Goal: Task Accomplishment & Management: Complete application form

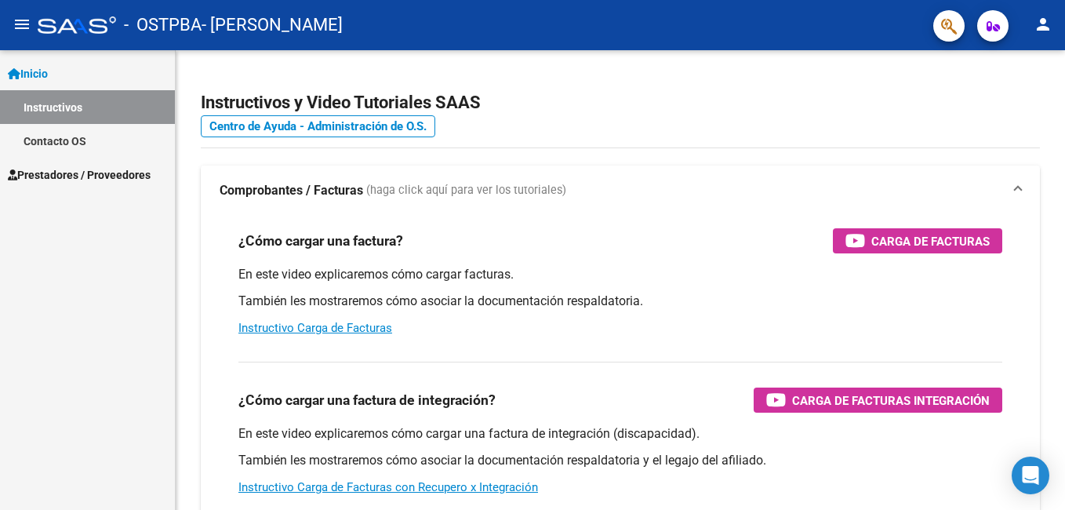
click at [1046, 17] on mat-icon "person" at bounding box center [1043, 24] width 19 height 19
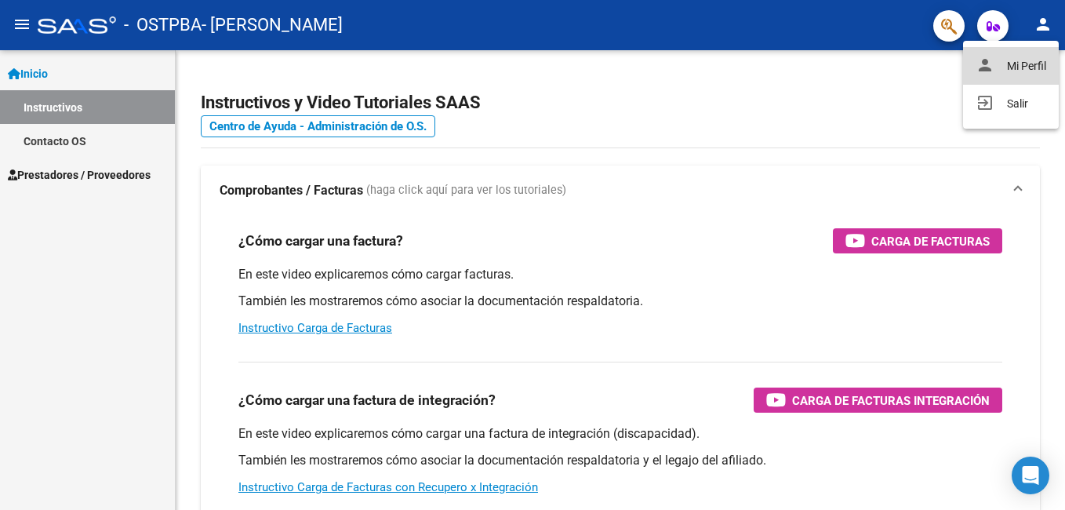
click at [1025, 62] on button "person Mi Perfil" at bounding box center [1011, 66] width 96 height 38
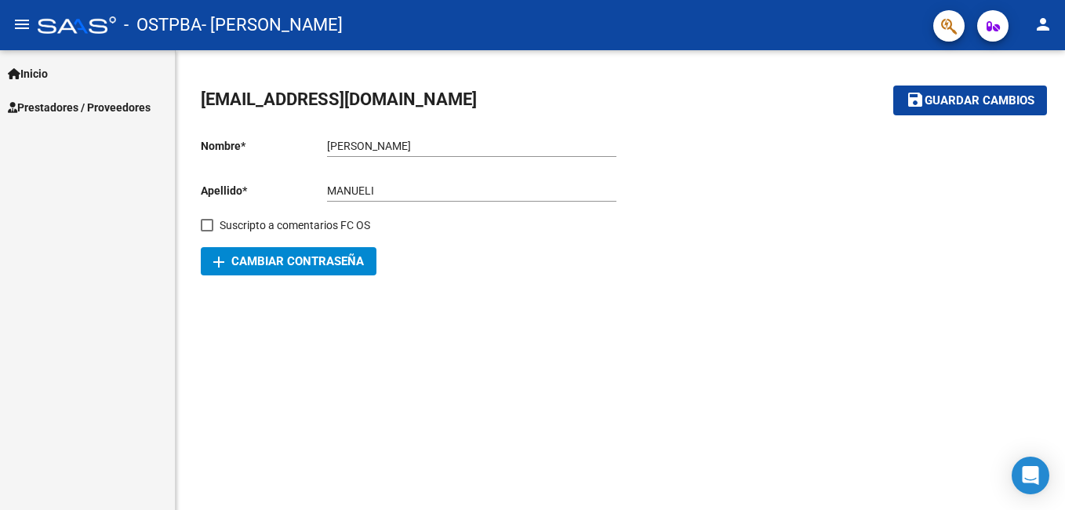
click at [95, 116] on link "Prestadores / Proveedores" at bounding box center [87, 107] width 175 height 34
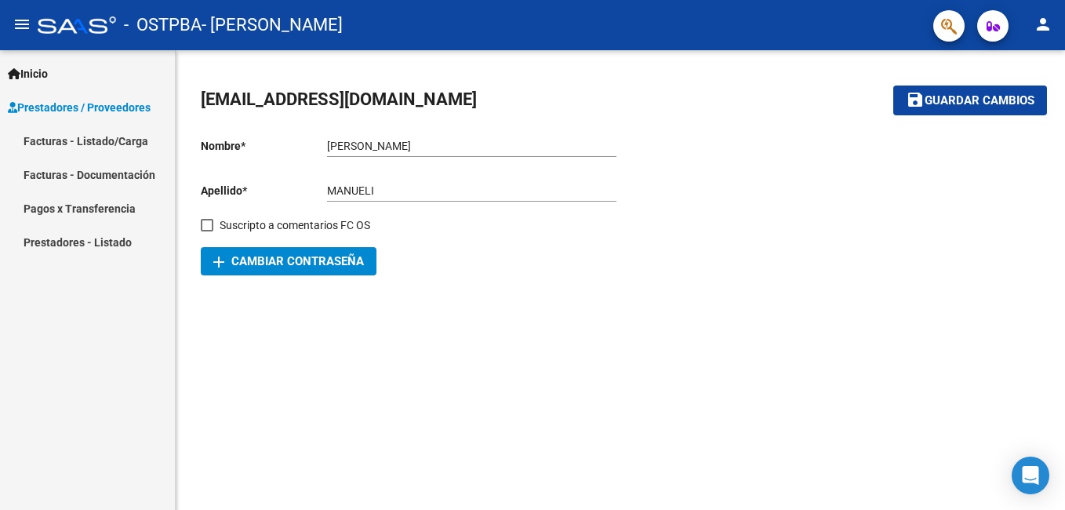
click at [114, 146] on link "Facturas - Listado/Carga" at bounding box center [87, 141] width 175 height 34
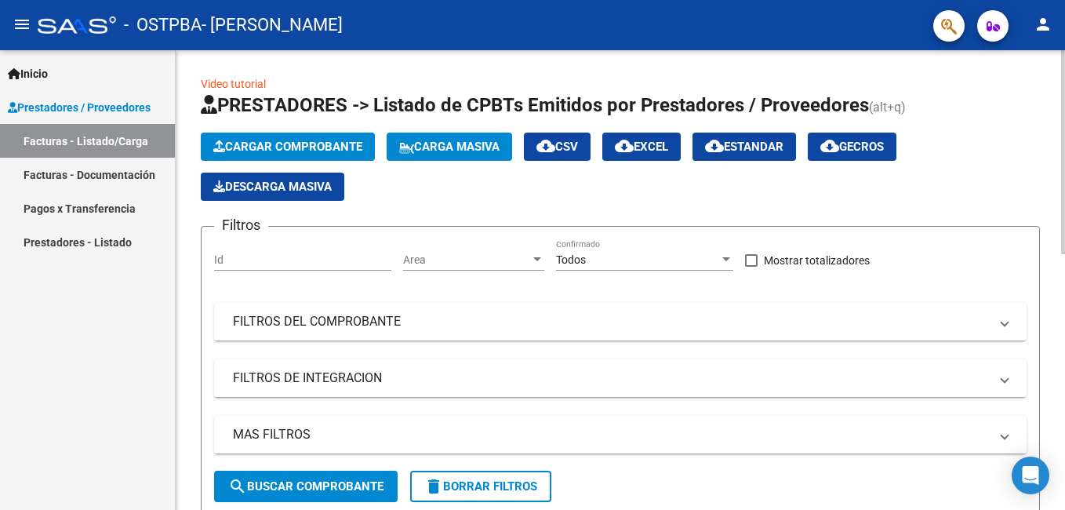
click at [296, 141] on span "Cargar Comprobante" at bounding box center [287, 147] width 149 height 14
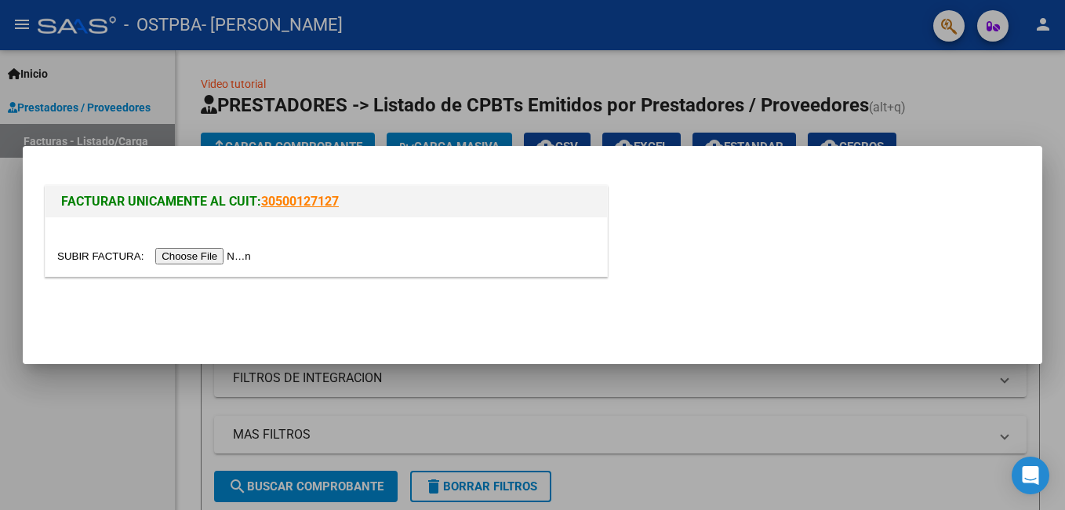
click at [209, 255] on input "file" at bounding box center [156, 256] width 198 height 16
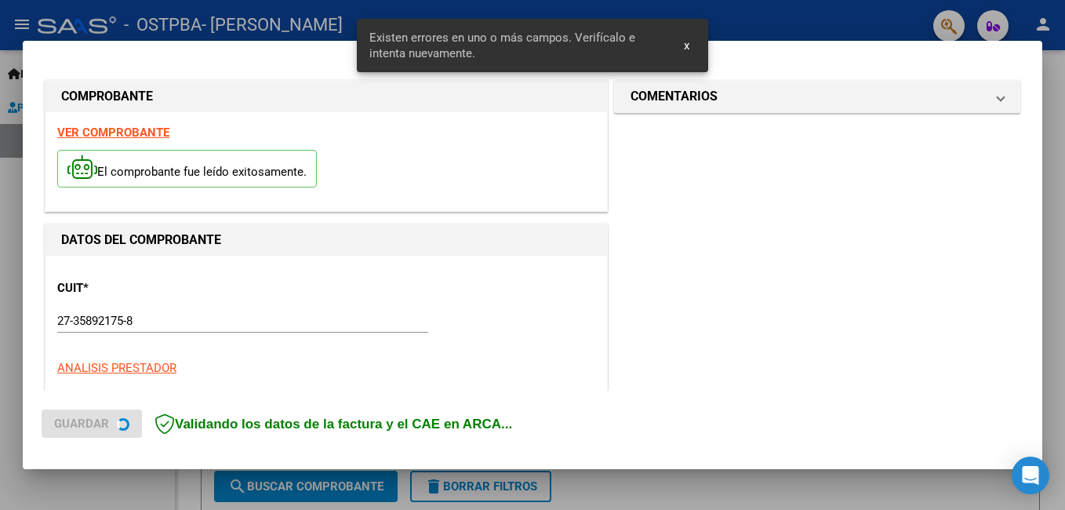
scroll to position [460, 0]
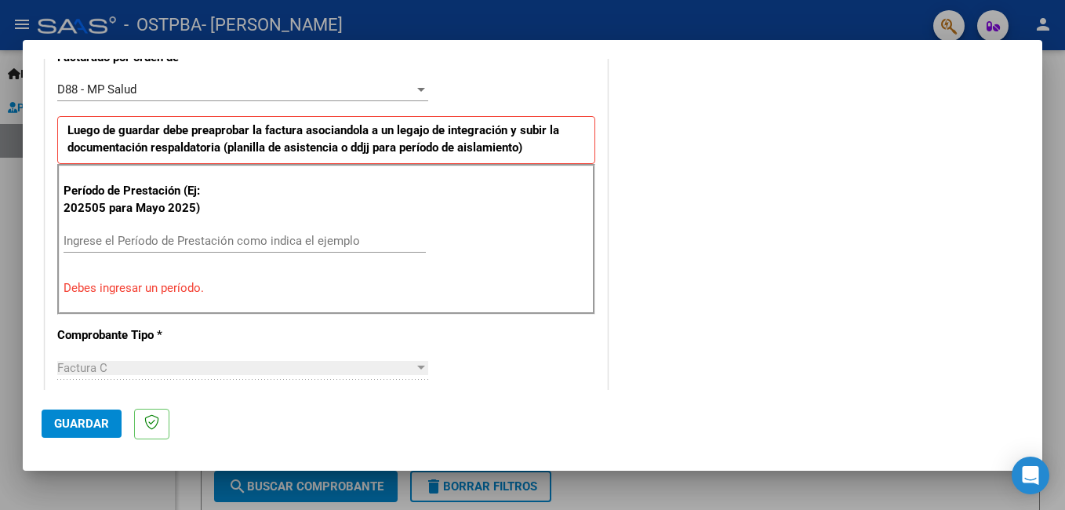
click at [357, 239] on input "Ingrese el Período de Prestación como indica el ejemplo" at bounding box center [245, 241] width 362 height 14
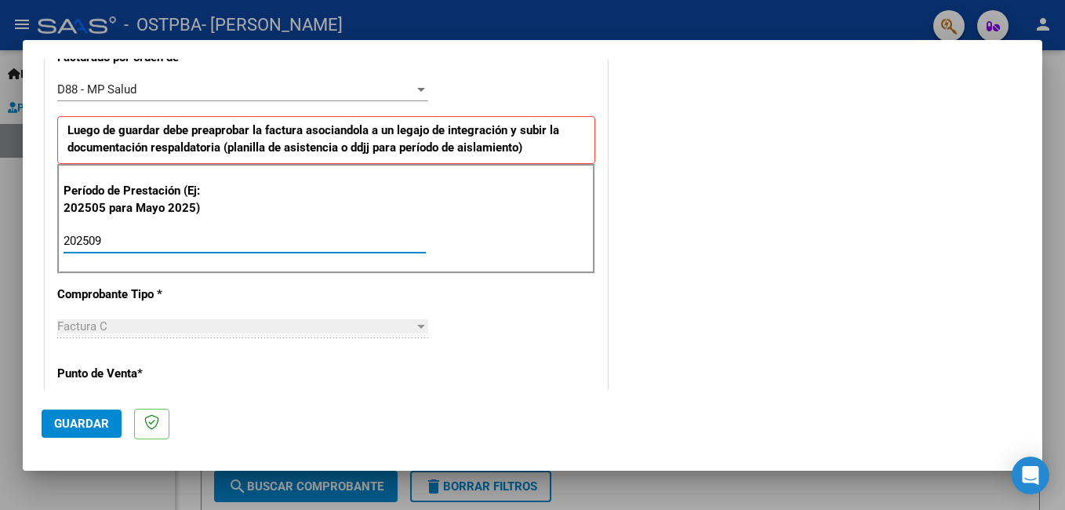
type input "202509"
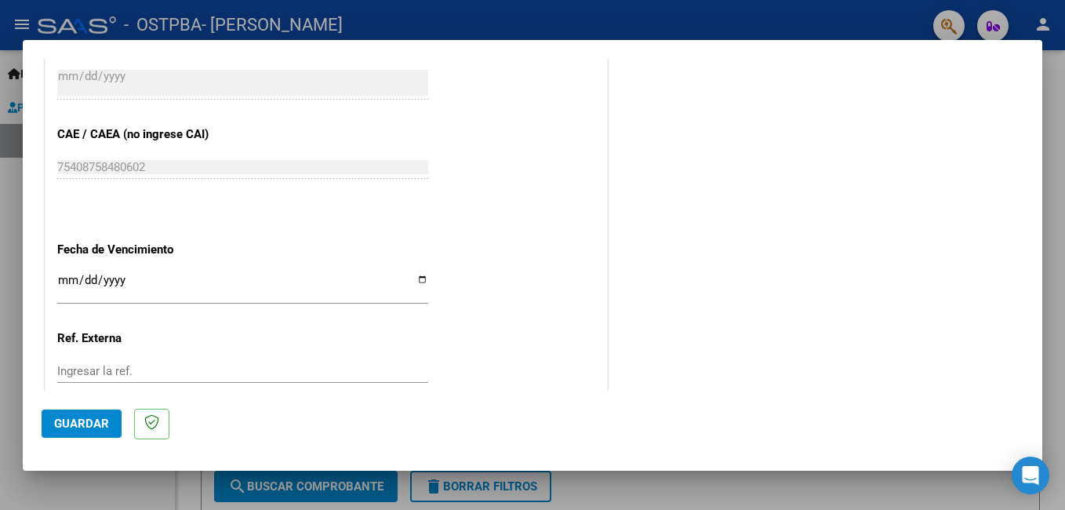
scroll to position [1128, 0]
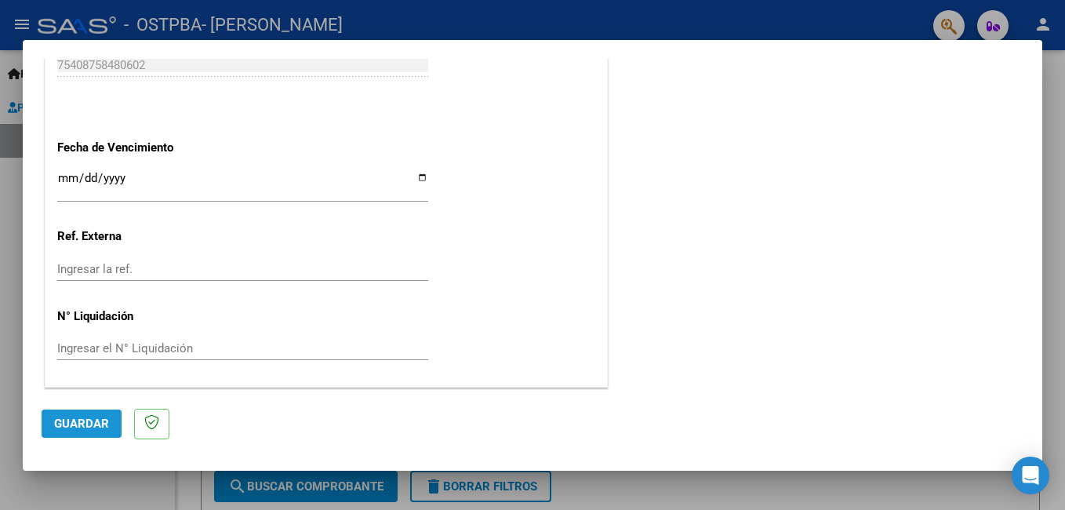
click at [107, 427] on span "Guardar" at bounding box center [81, 424] width 55 height 14
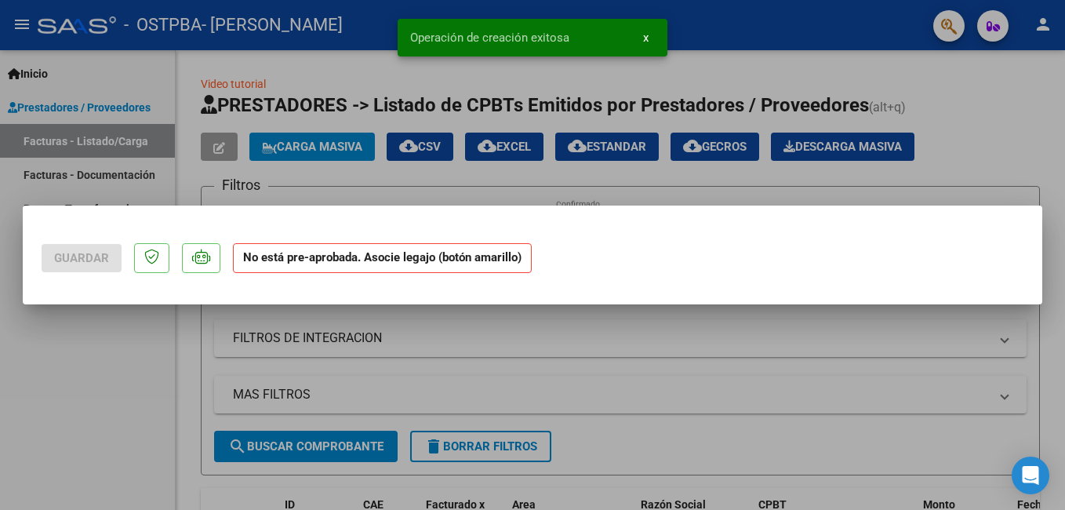
scroll to position [0, 0]
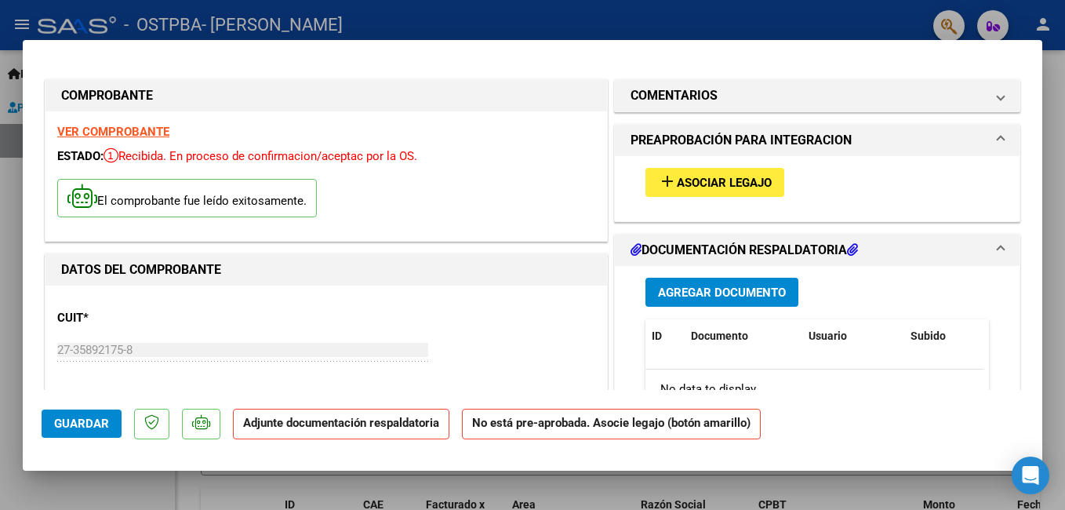
click at [730, 179] on span "Asociar Legajo" at bounding box center [724, 183] width 95 height 14
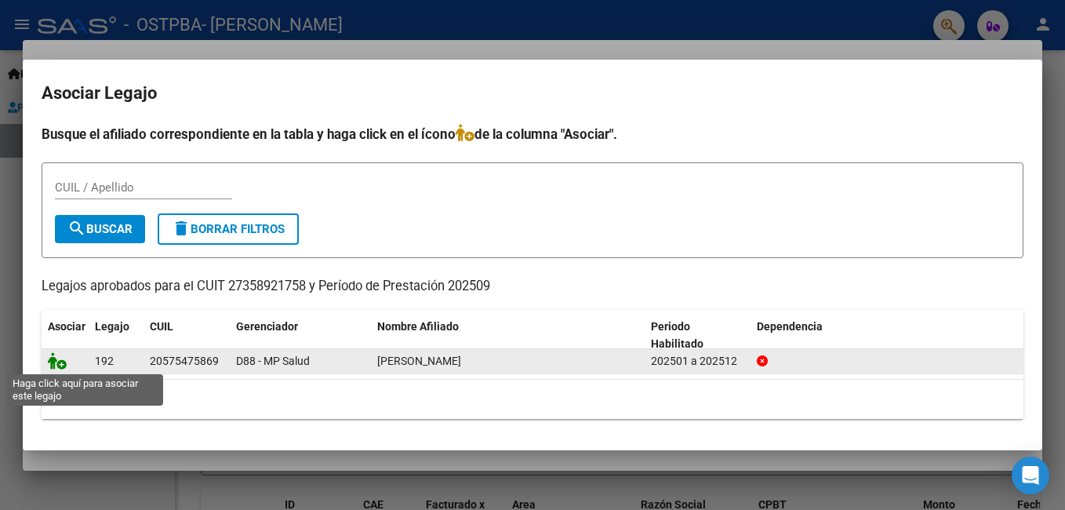
click at [59, 362] on icon at bounding box center [57, 360] width 19 height 17
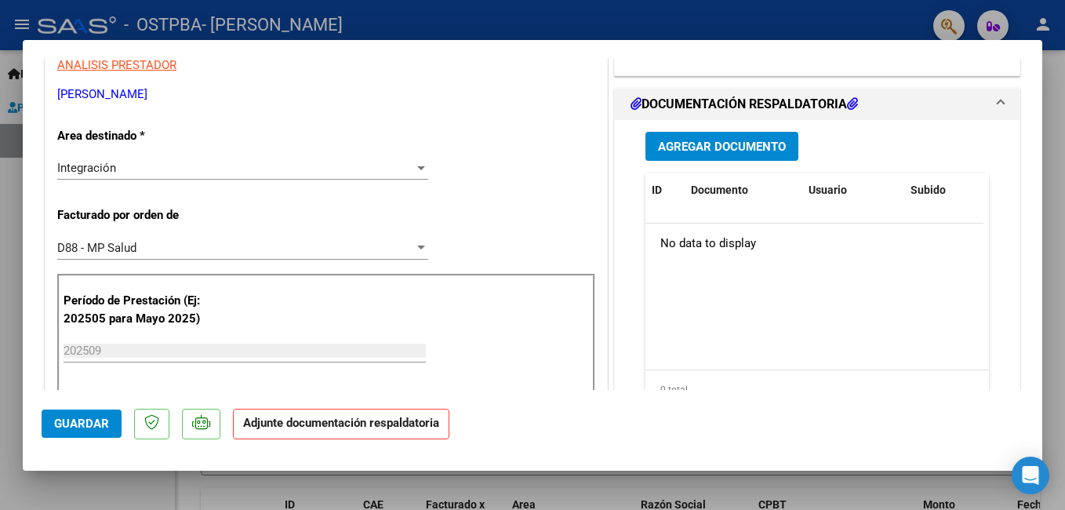
scroll to position [237, 0]
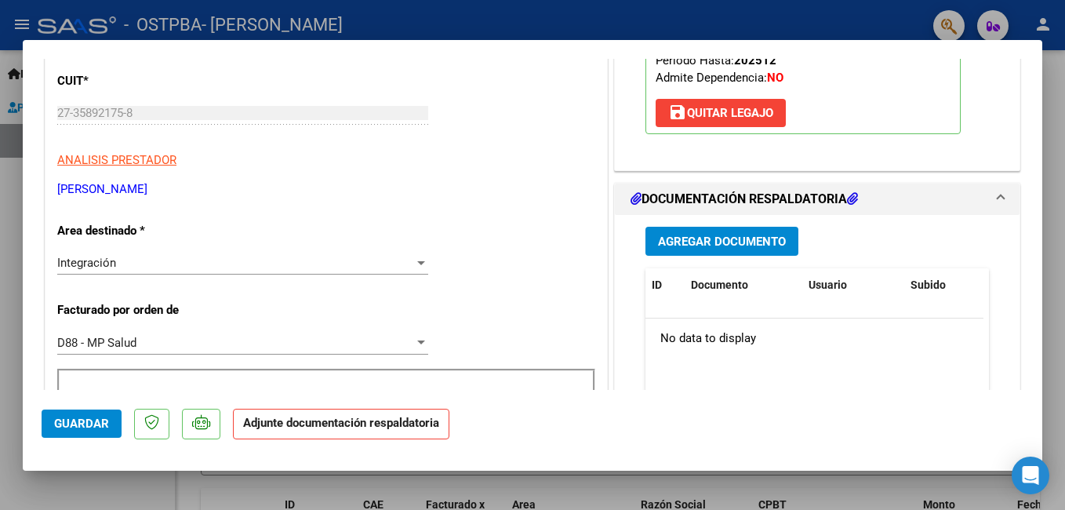
click at [770, 240] on span "Agregar Documento" at bounding box center [722, 242] width 128 height 14
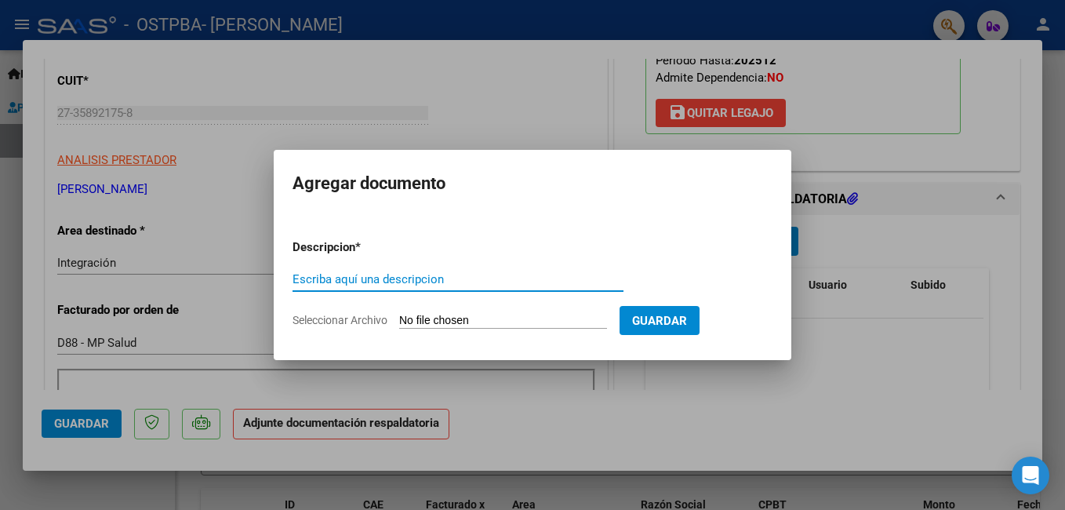
click at [433, 286] on input "Escriba aquí una descripcion" at bounding box center [458, 279] width 331 height 14
type input "PLANILLA DE ASISTENCIA"
click at [545, 317] on input "Seleccionar Archivo" at bounding box center [503, 321] width 208 height 15
type input "C:\fakepath\PLANILLA [PERSON_NAME] 2025.pdf"
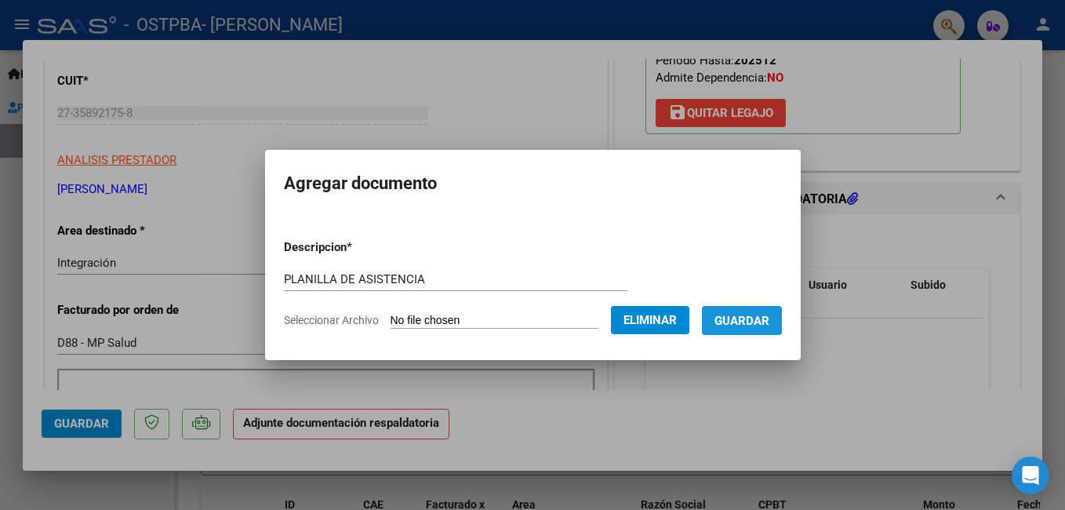
click at [766, 318] on span "Guardar" at bounding box center [742, 321] width 55 height 14
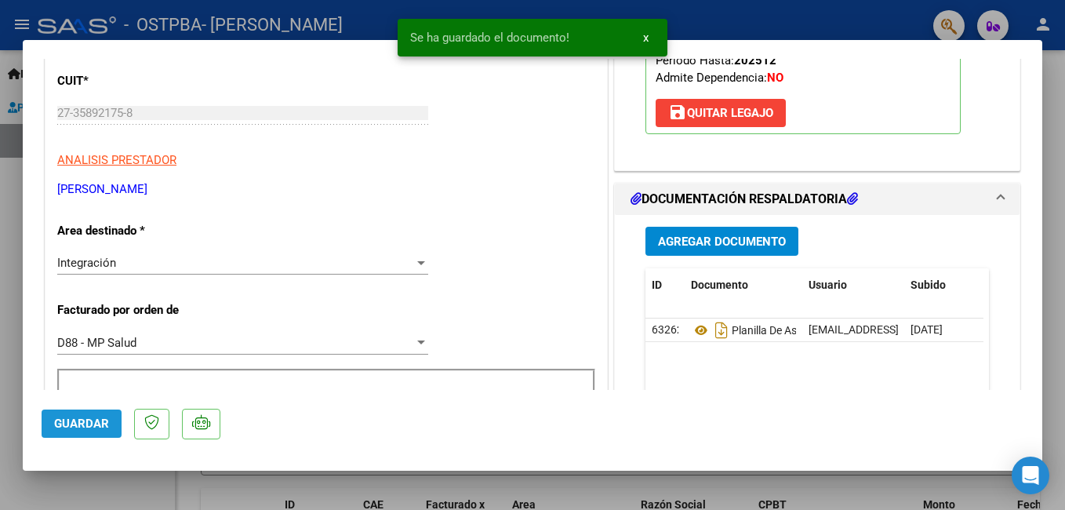
click at [80, 420] on span "Guardar" at bounding box center [81, 424] width 55 height 14
click at [1057, 263] on div at bounding box center [532, 255] width 1065 height 510
type input "$ 0,00"
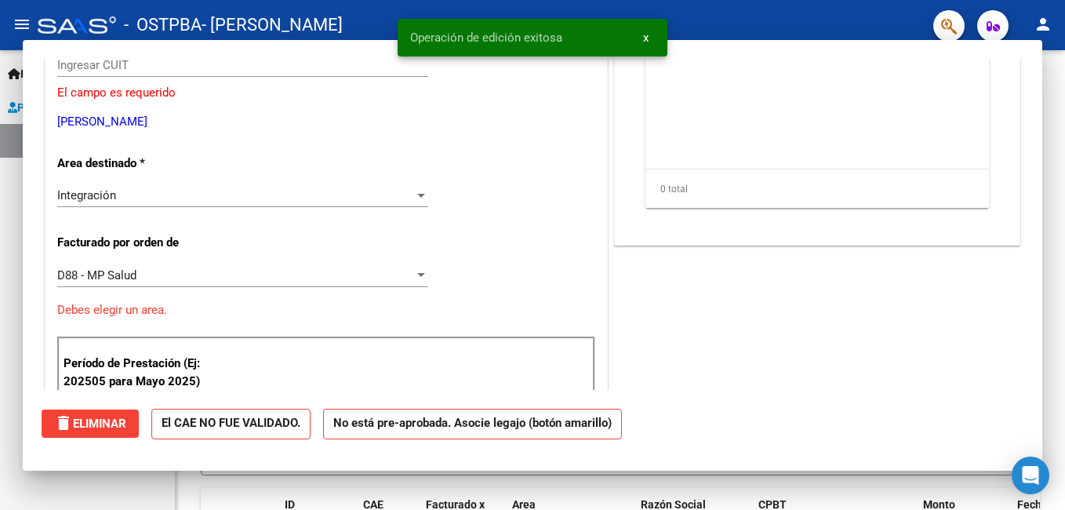
scroll to position [189, 0]
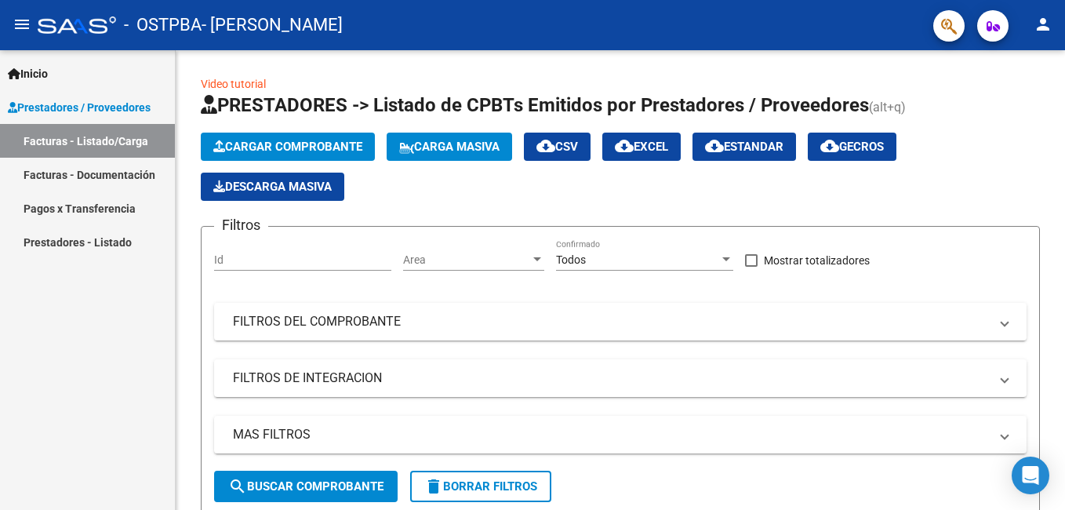
click at [78, 180] on link "Facturas - Documentación" at bounding box center [87, 175] width 175 height 34
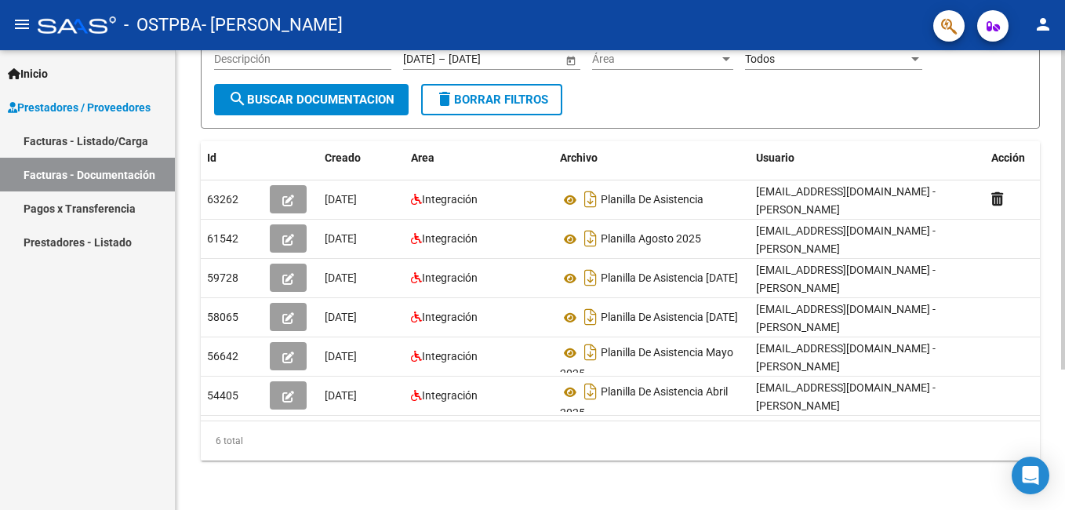
scroll to position [200, 0]
click at [1064, 284] on html "menu - OSTPBA - MANUELI [PERSON_NAME] person Inicio Instructivos Contacto OS Pr…" at bounding box center [532, 255] width 1065 height 510
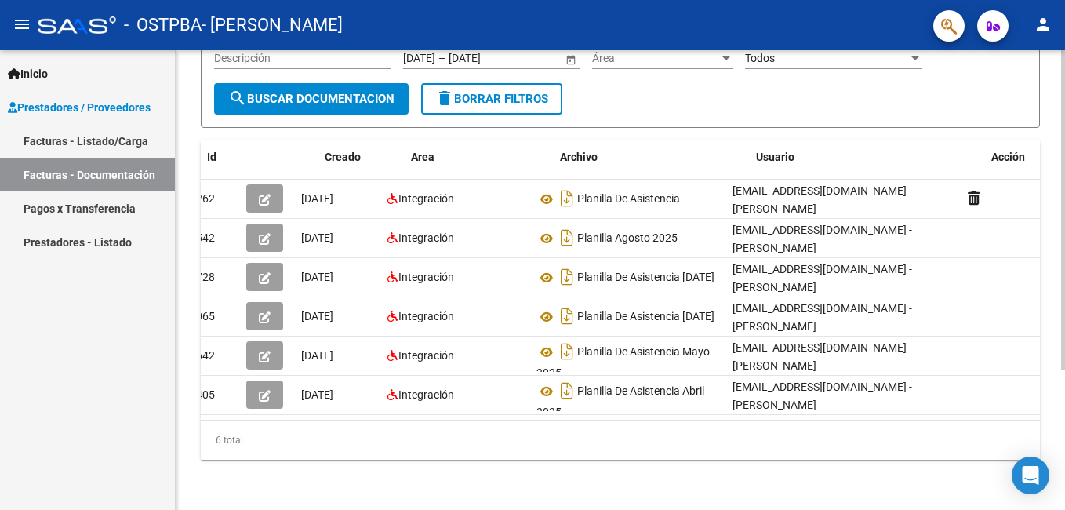
scroll to position [0, 0]
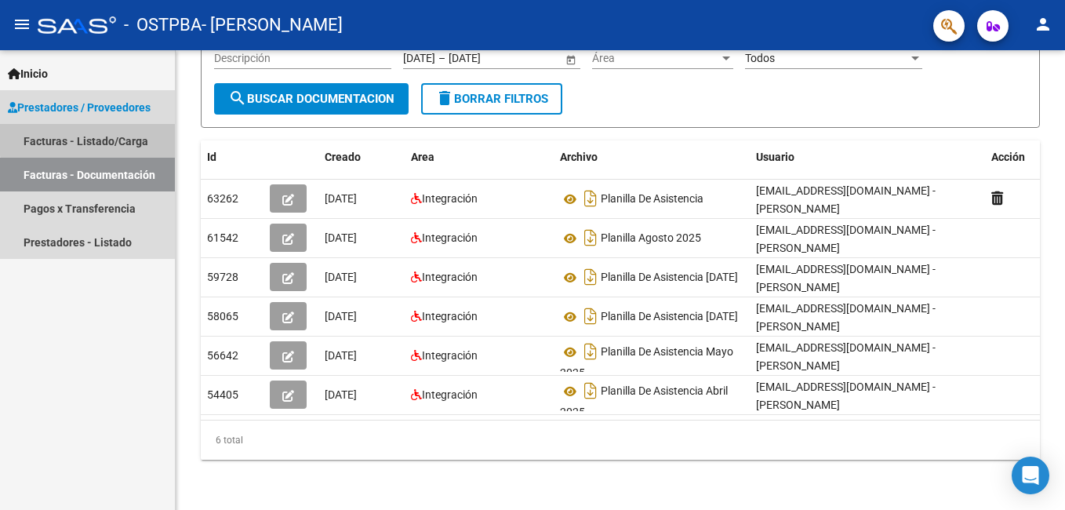
click at [101, 134] on link "Facturas - Listado/Carga" at bounding box center [87, 141] width 175 height 34
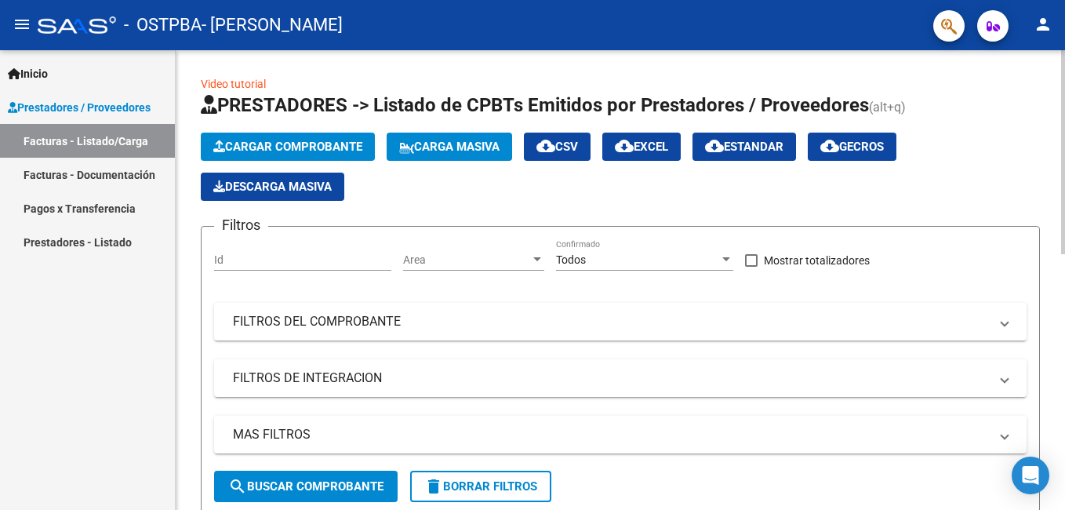
click at [252, 142] on span "Cargar Comprobante" at bounding box center [287, 147] width 149 height 14
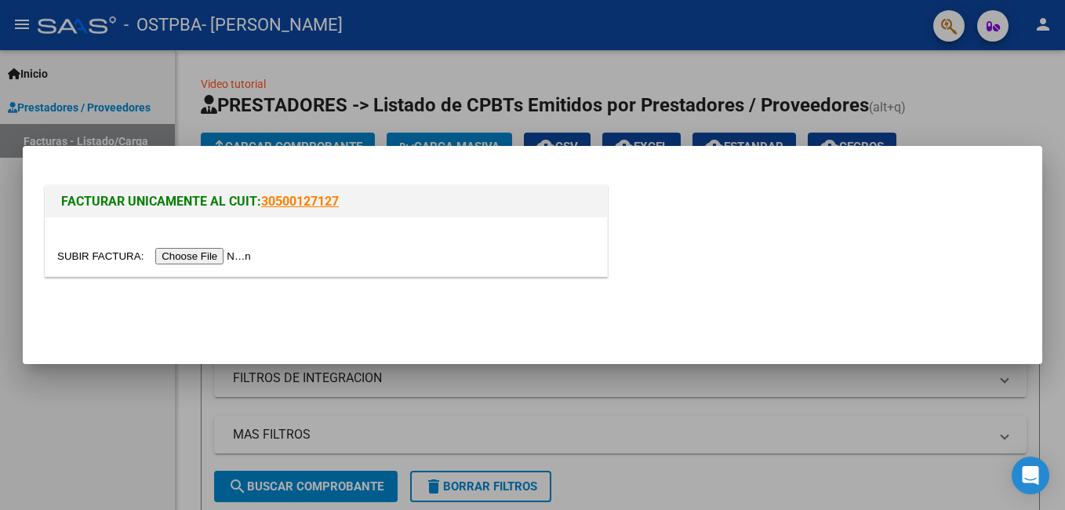
click at [220, 250] on input "file" at bounding box center [156, 256] width 198 height 16
click at [800, 246] on div "FACTURAR UNICAMENTE AL CUIT: 30500127127" at bounding box center [533, 234] width 982 height 104
click at [974, 80] on div at bounding box center [532, 255] width 1065 height 510
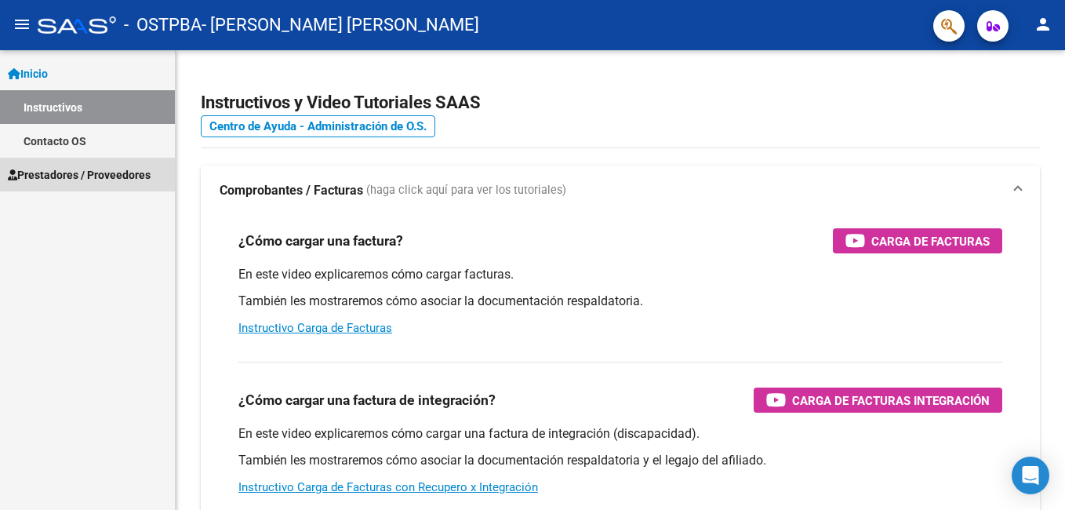
click at [129, 171] on span "Prestadores / Proveedores" at bounding box center [79, 174] width 143 height 17
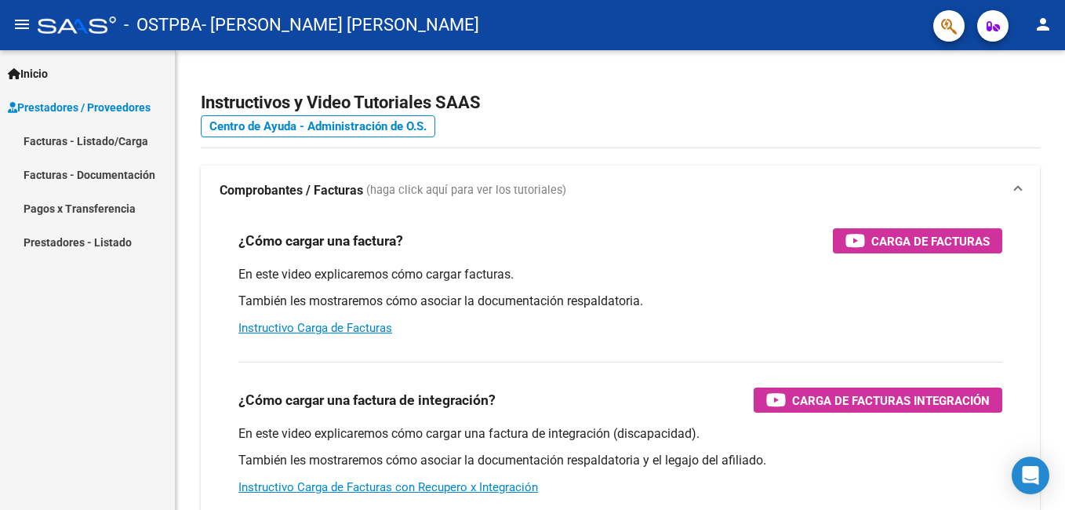
click at [114, 145] on link "Facturas - Listado/Carga" at bounding box center [87, 141] width 175 height 34
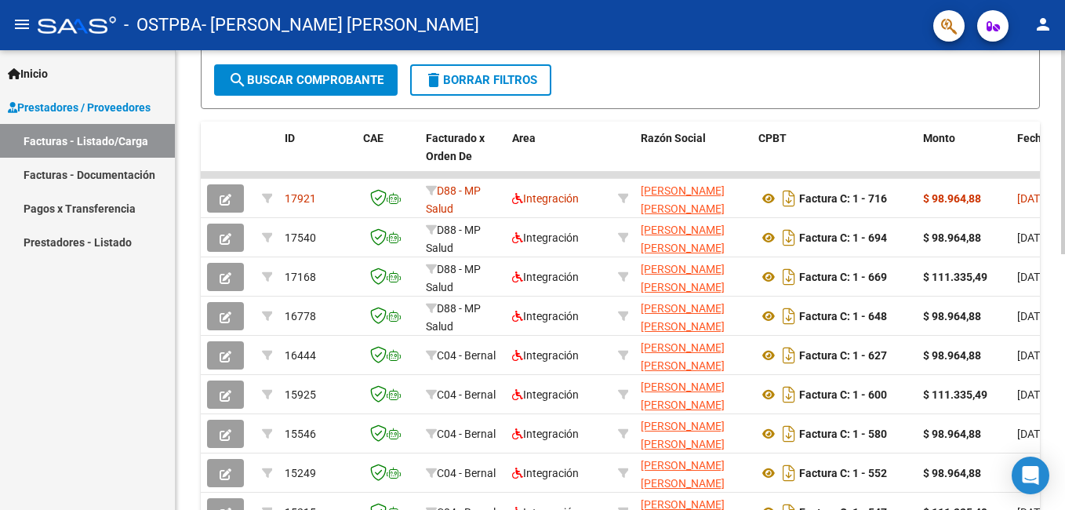
scroll to position [415, 0]
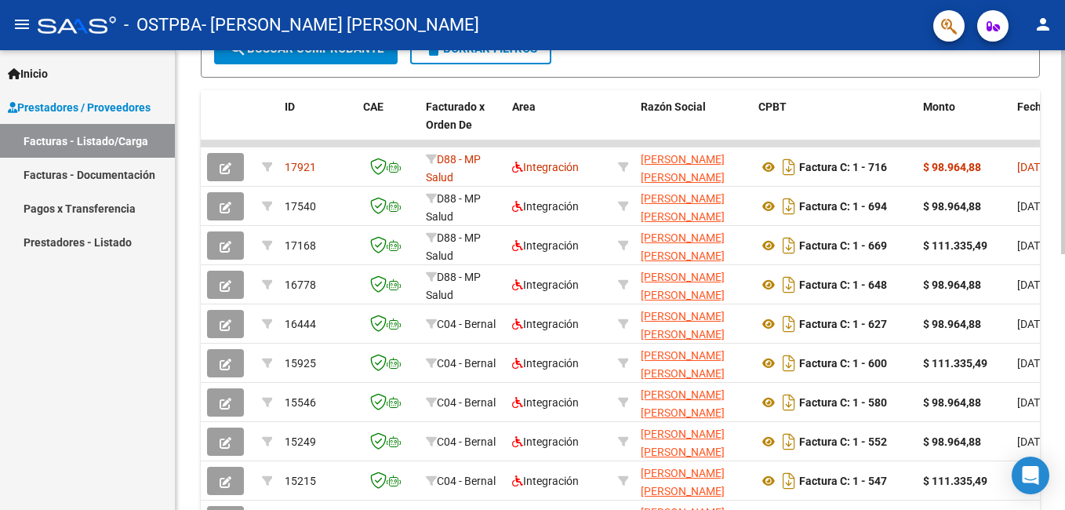
click at [1064, 362] on html "menu - OSTPBA - MANUELI IVANA SOLEDAD person Inicio Instructivos Contacto OS Pr…" at bounding box center [532, 255] width 1065 height 510
